Goal: Transaction & Acquisition: Purchase product/service

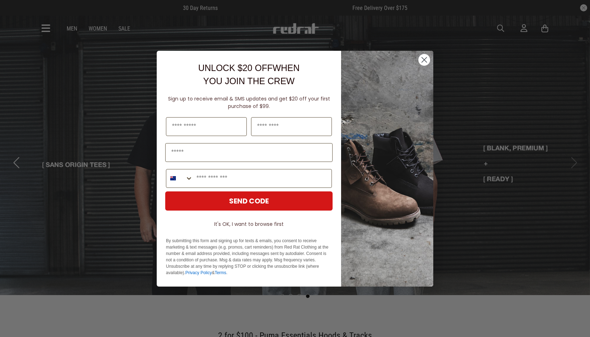
click at [423, 55] on circle "Close dialog" at bounding box center [425, 60] width 12 height 12
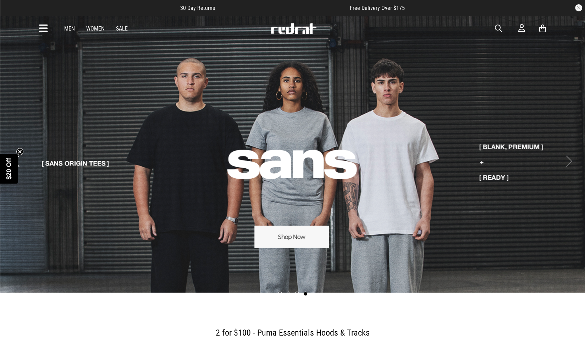
click at [44, 29] on icon at bounding box center [43, 29] width 9 height 12
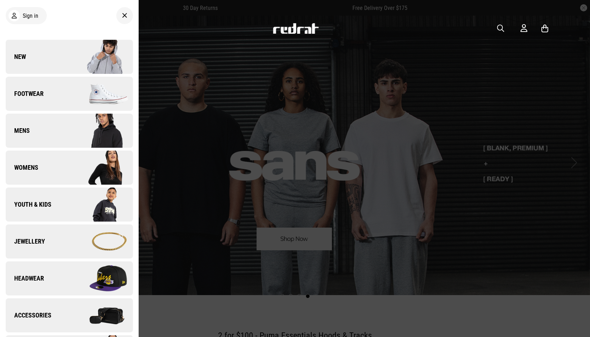
click at [31, 276] on span "Headwear" at bounding box center [25, 278] width 38 height 9
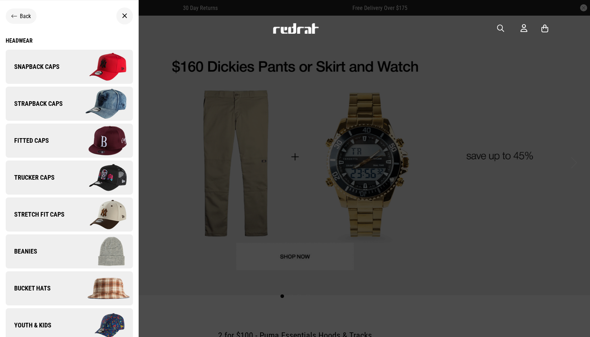
click at [24, 101] on span "Strapback Caps" at bounding box center [34, 103] width 57 height 9
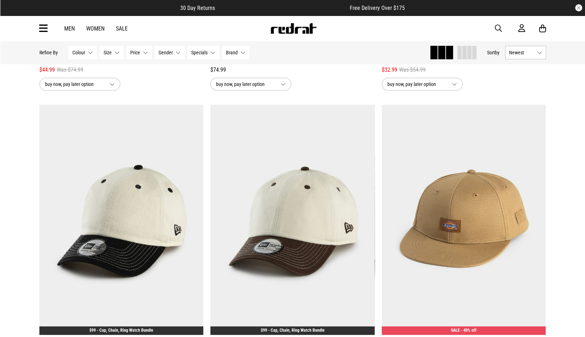
scroll to position [1731, 0]
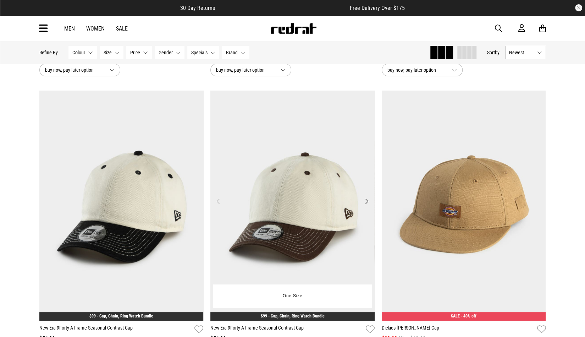
click at [281, 189] on img at bounding box center [292, 205] width 164 height 230
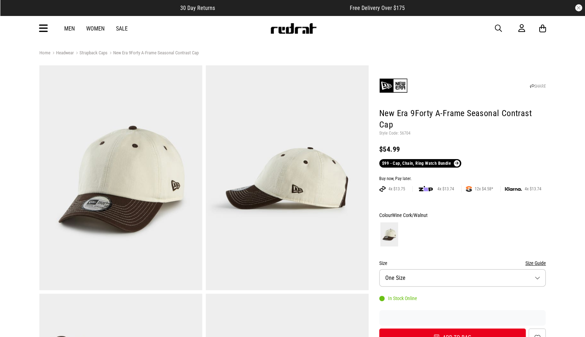
click at [281, 189] on img at bounding box center [287, 177] width 163 height 225
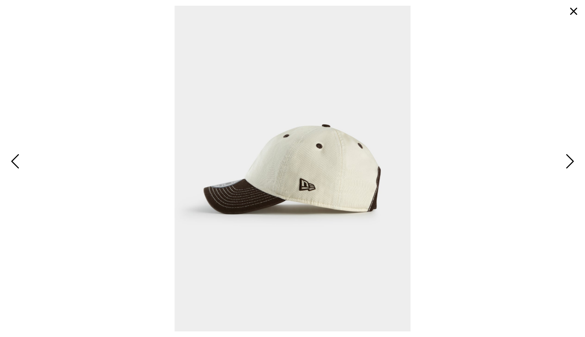
click at [570, 161] on span "Next" at bounding box center [568, 161] width 11 height 21
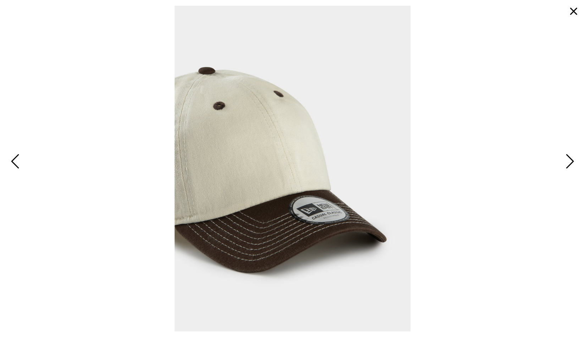
click at [569, 161] on span "Next" at bounding box center [568, 161] width 11 height 21
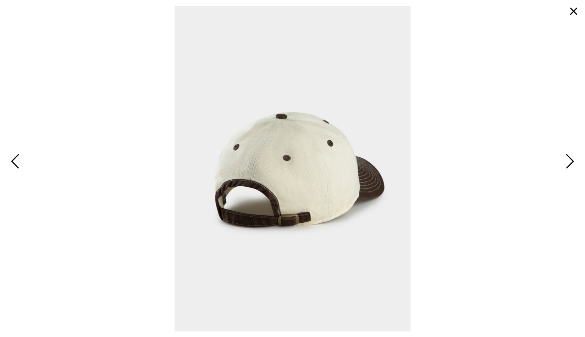
click at [569, 161] on span "Next" at bounding box center [568, 161] width 11 height 21
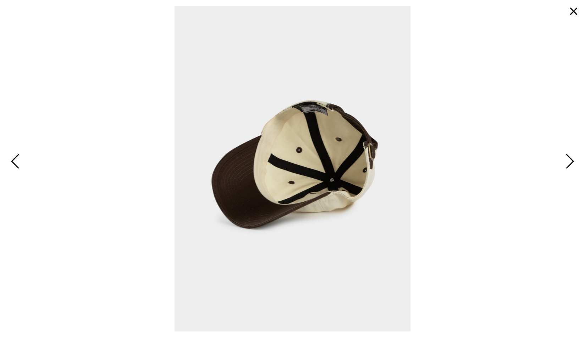
click at [573, 8] on button "button" at bounding box center [573, 11] width 17 height 17
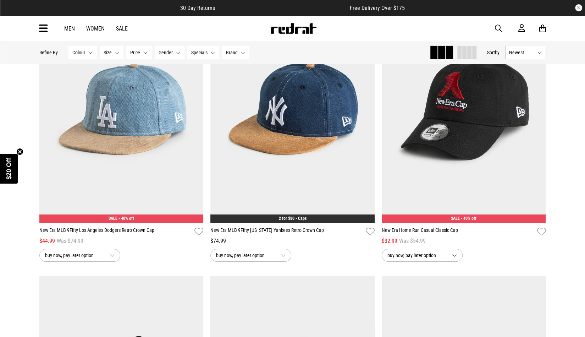
scroll to position [1530, 0]
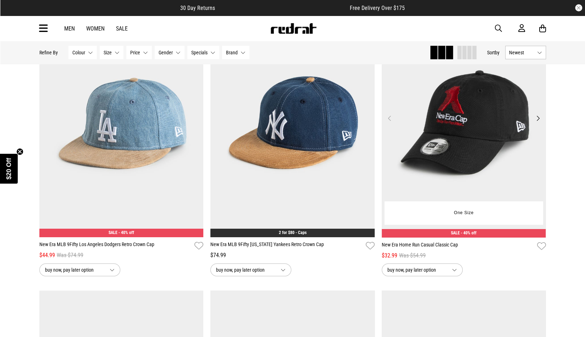
click at [491, 101] on img at bounding box center [464, 122] width 164 height 230
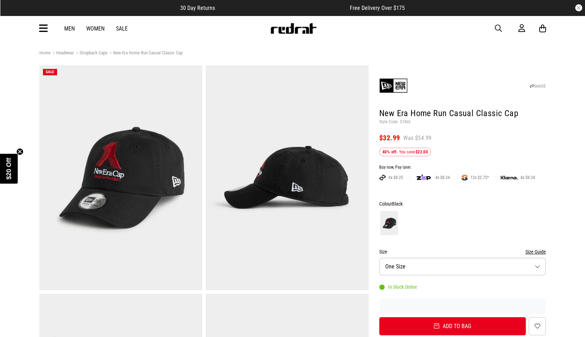
click at [317, 167] on img at bounding box center [287, 177] width 163 height 225
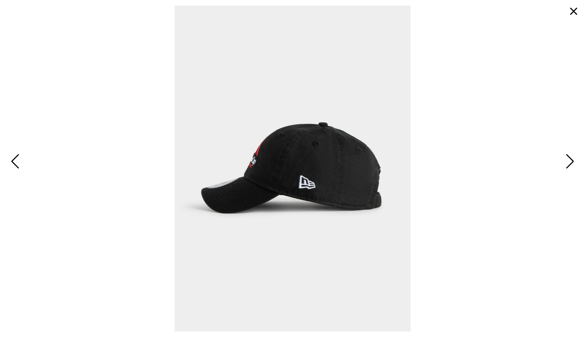
click at [568, 159] on span "Next" at bounding box center [568, 161] width 11 height 21
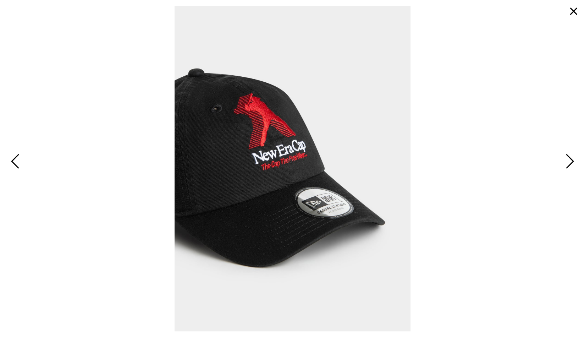
click at [573, 12] on button "button" at bounding box center [573, 11] width 17 height 17
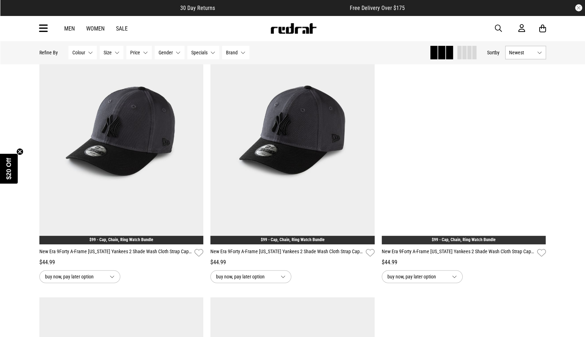
scroll to position [68, 0]
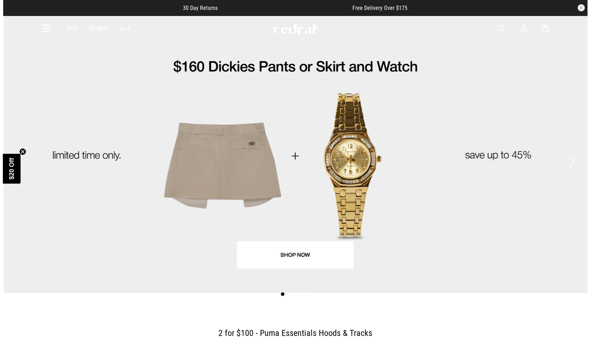
scroll to position [0, 0]
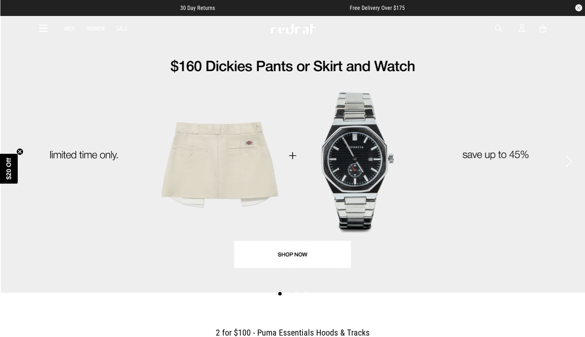
click at [45, 26] on icon at bounding box center [43, 29] width 9 height 12
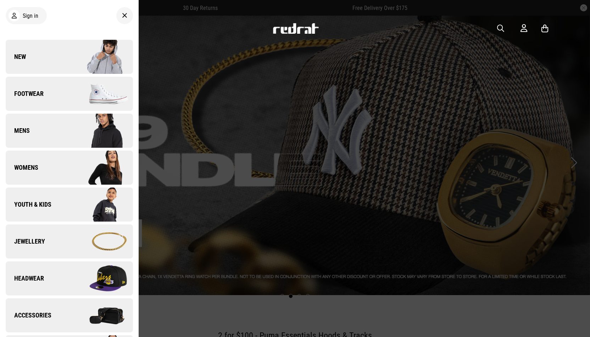
click at [48, 275] on link "Headwear" at bounding box center [69, 278] width 127 height 34
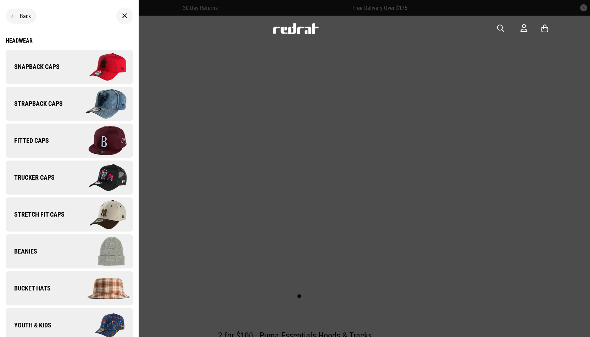
click at [42, 211] on span "Stretch Fit Caps" at bounding box center [35, 214] width 59 height 9
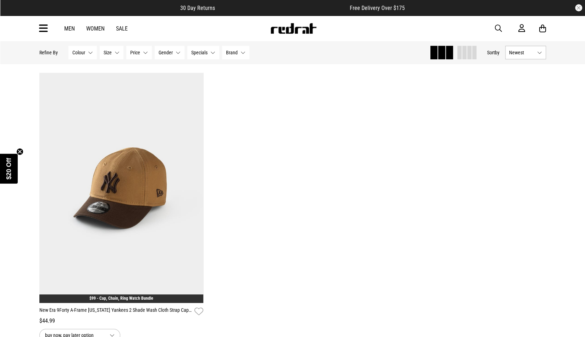
scroll to position [24, 0]
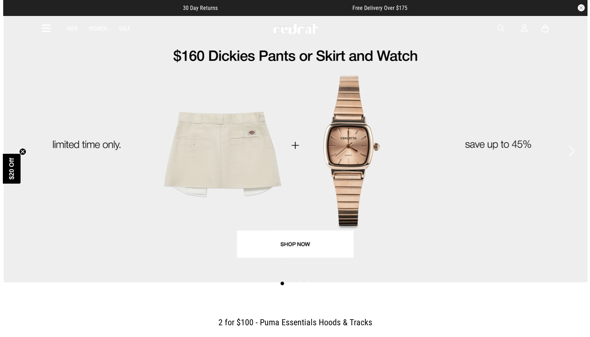
scroll to position [0, 0]
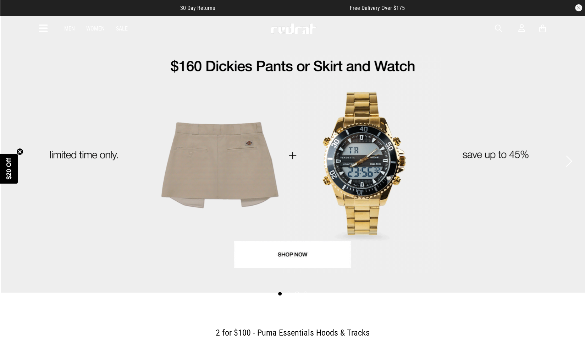
click at [45, 28] on icon at bounding box center [43, 29] width 9 height 12
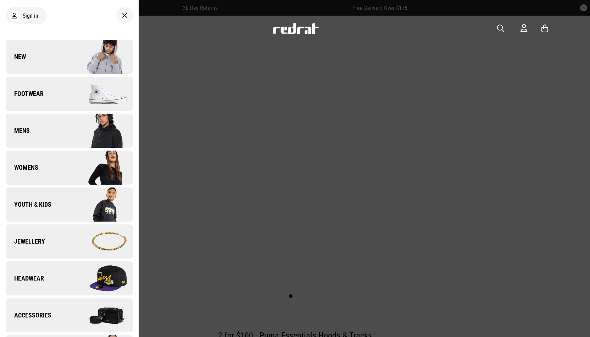
click at [39, 276] on span "Headwear" at bounding box center [25, 278] width 38 height 9
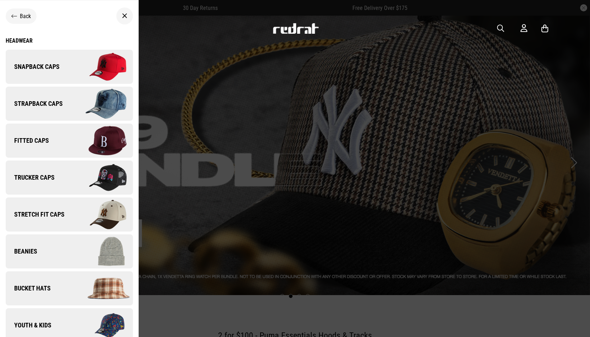
click at [101, 179] on img at bounding box center [100, 177] width 63 height 35
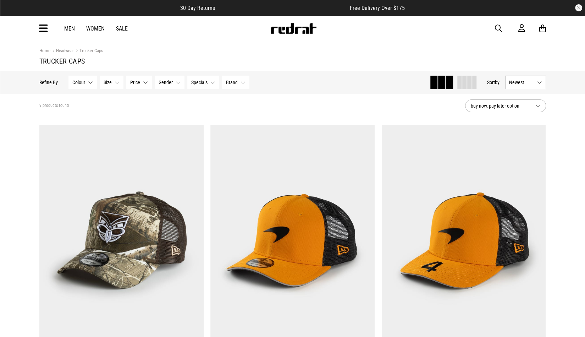
click at [65, 50] on link "Headwear" at bounding box center [61, 51] width 23 height 7
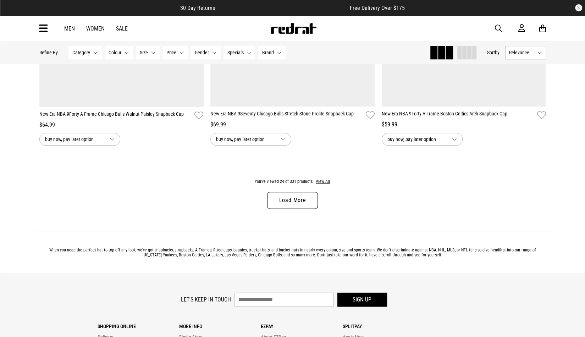
scroll to position [2242, 0]
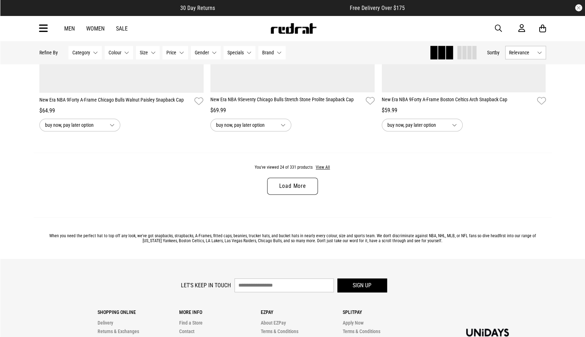
click at [289, 182] on link "Load More" at bounding box center [292, 185] width 50 height 17
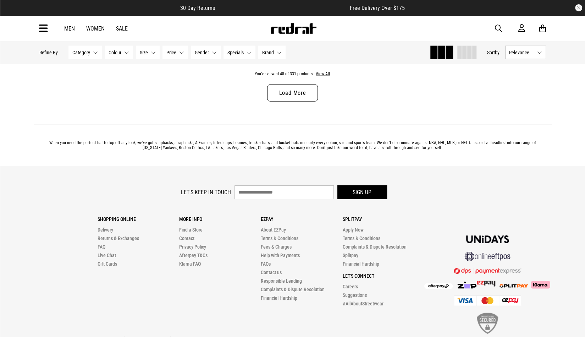
scroll to position [4623, 0]
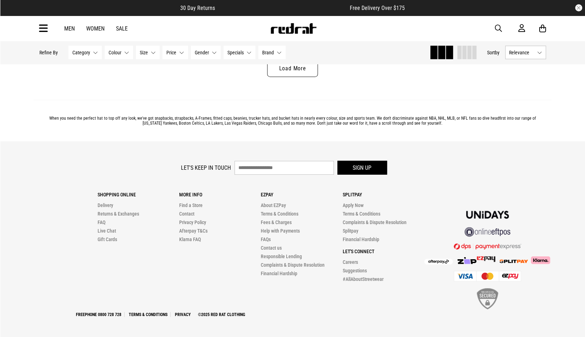
click at [294, 68] on link "Load More" at bounding box center [292, 68] width 50 height 17
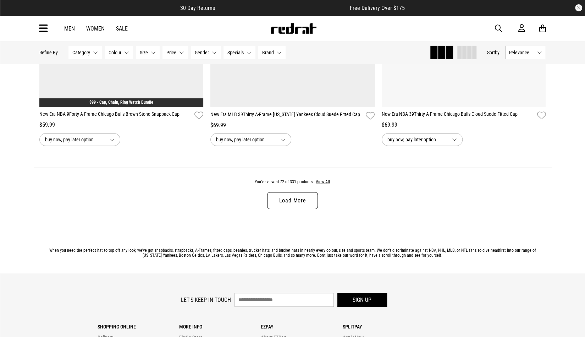
scroll to position [6765, 0]
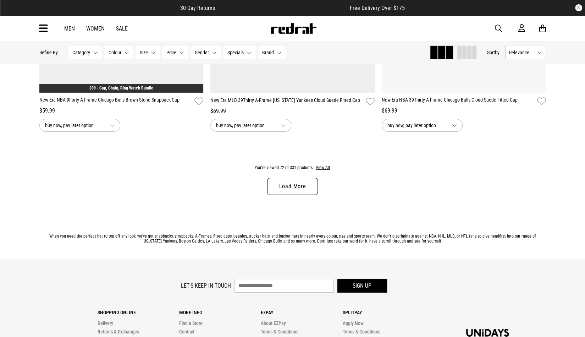
click at [282, 185] on link "Load More" at bounding box center [292, 186] width 50 height 17
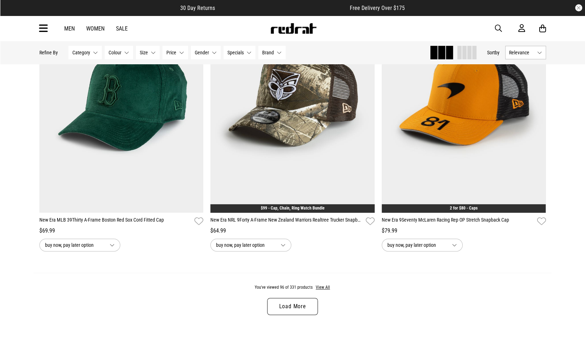
scroll to position [8936, 0]
